Goal: Transaction & Acquisition: Purchase product/service

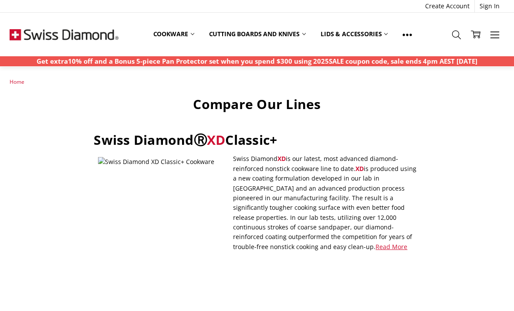
scroll to position [27, 0]
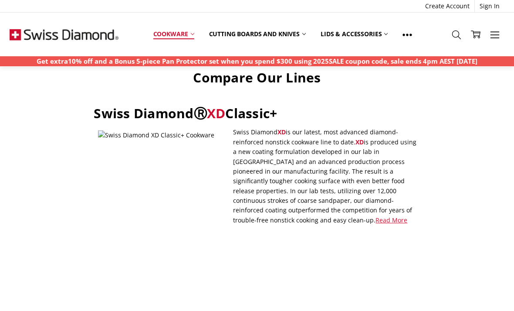
click at [181, 31] on link "Cookware" at bounding box center [174, 33] width 56 height 19
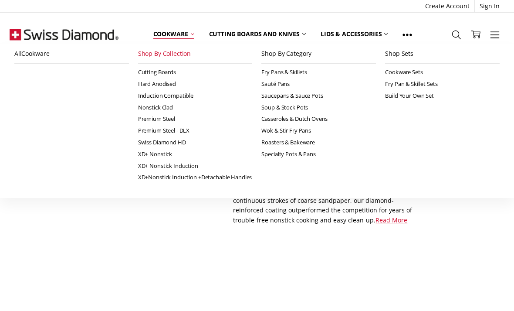
click at [167, 53] on link "Shop By Collection" at bounding box center [195, 54] width 115 height 20
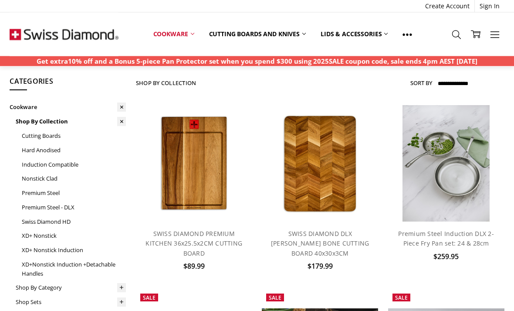
scroll to position [25, 0]
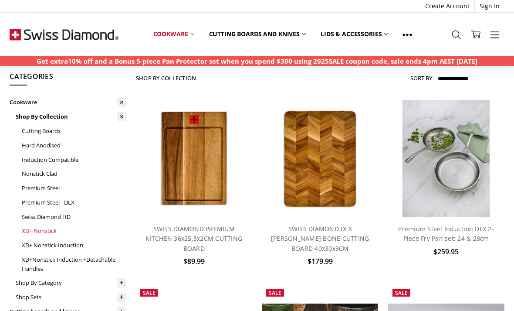
click at [54, 230] on link "XD+ Nonstick" at bounding box center [74, 230] width 104 height 14
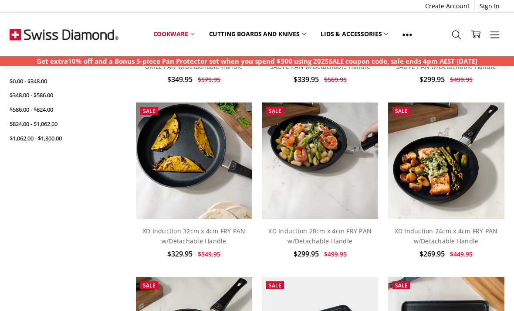
scroll to position [381, 0]
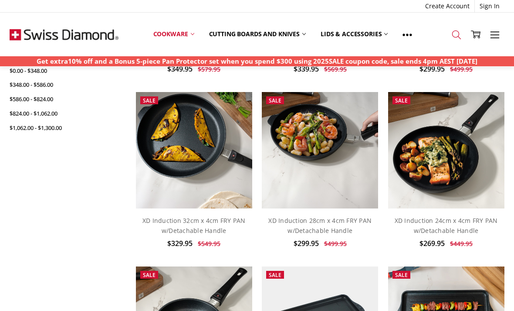
click at [457, 35] on icon at bounding box center [457, 35] width 10 height 10
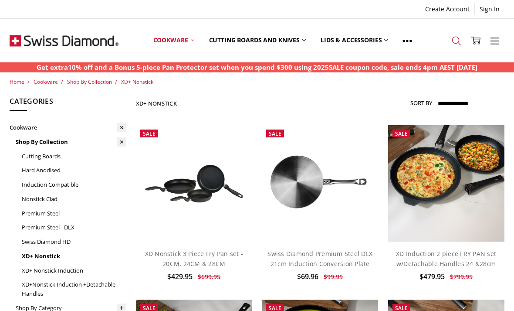
click at [458, 40] on icon at bounding box center [457, 41] width 10 height 10
click at [455, 41] on icon at bounding box center [457, 41] width 10 height 10
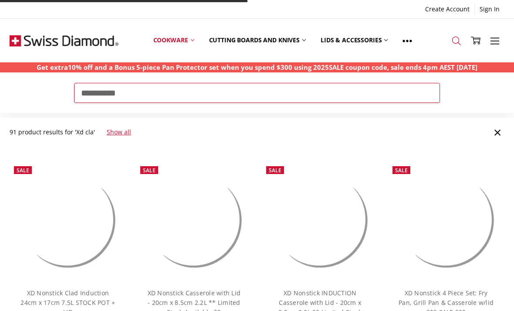
type input "**********"
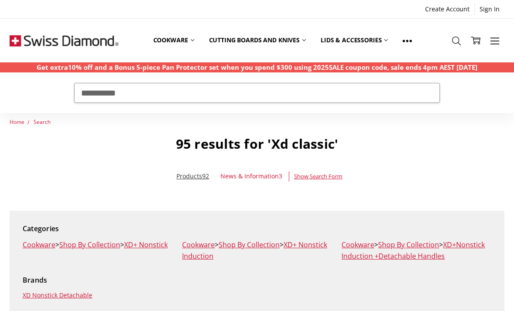
click at [201, 179] on link "Products 92" at bounding box center [192, 176] width 33 height 8
click at [202, 180] on span "92" at bounding box center [205, 176] width 7 height 8
click at [201, 180] on link "Products 92" at bounding box center [192, 176] width 33 height 8
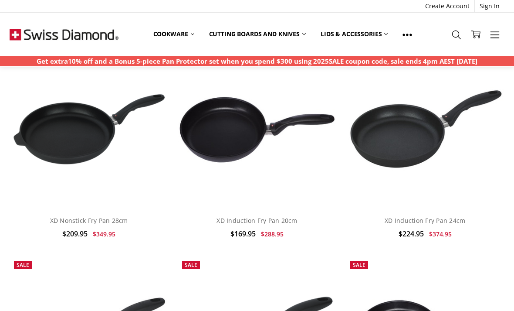
scroll to position [948, 0]
